Goal: Task Accomplishment & Management: Use online tool/utility

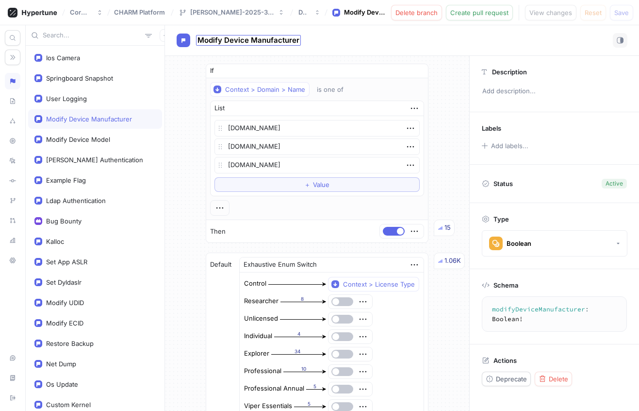
click at [268, 39] on span "Modify Device Manufacturer" at bounding box center [249, 40] width 102 height 8
click at [37, 13] on icon at bounding box center [33, 13] width 50 height 10
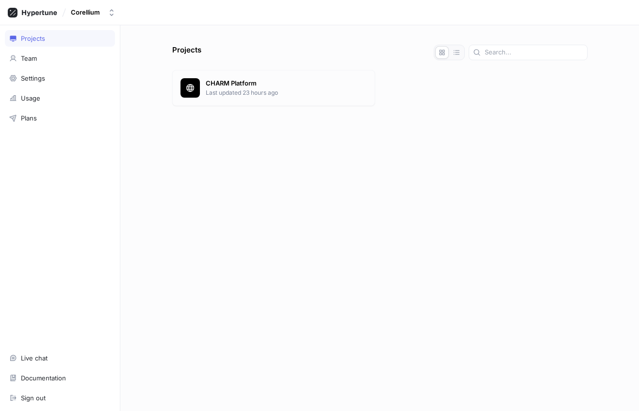
click at [233, 100] on div "CHARM Platform Last updated 23 hours ago" at bounding box center [273, 88] width 203 height 36
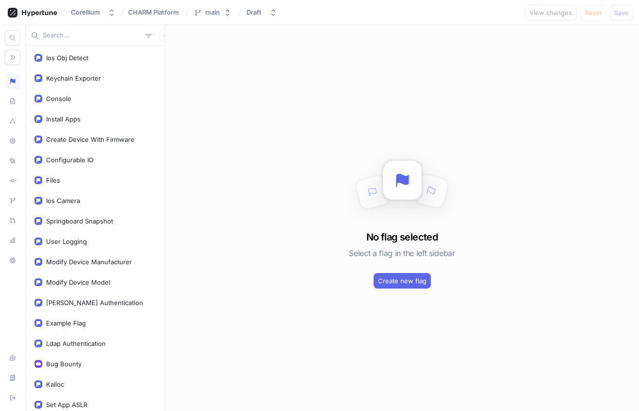
click at [101, 38] on input "text" at bounding box center [92, 36] width 99 height 10
click at [105, 71] on div "Keychain Exporter" at bounding box center [95, 77] width 134 height 19
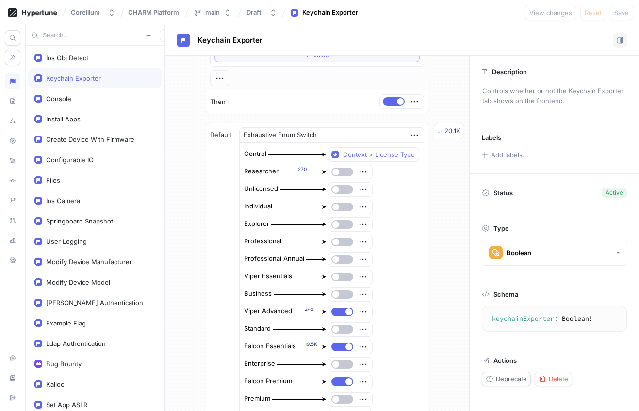
scroll to position [23, 0]
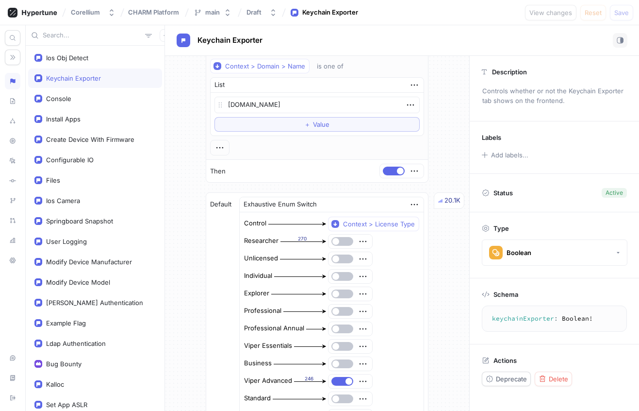
type textarea "x"
